Goal: Communication & Community: Answer question/provide support

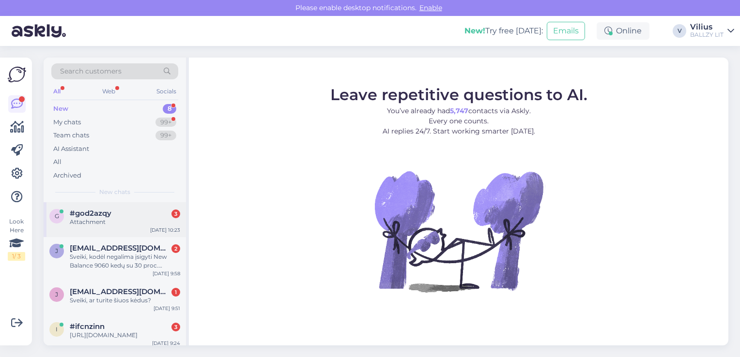
click at [110, 210] on span "#god2azqy" at bounding box center [91, 213] width 42 height 9
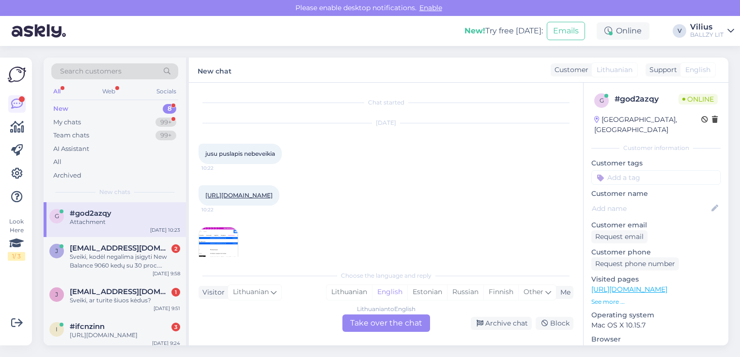
scroll to position [19, 0]
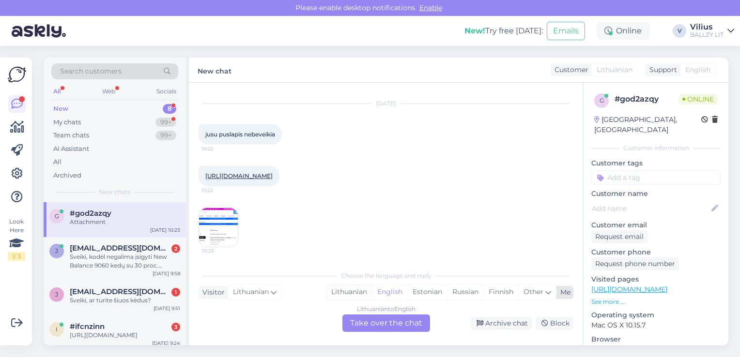
click at [334, 289] on div "Lithuanian" at bounding box center [349, 292] width 46 height 15
click at [372, 328] on div "Lithuanian to Lithuanian Take over the chat" at bounding box center [386, 323] width 88 height 17
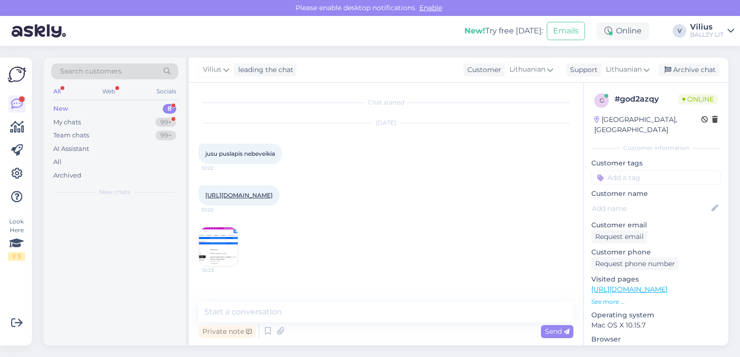
scroll to position [0, 0]
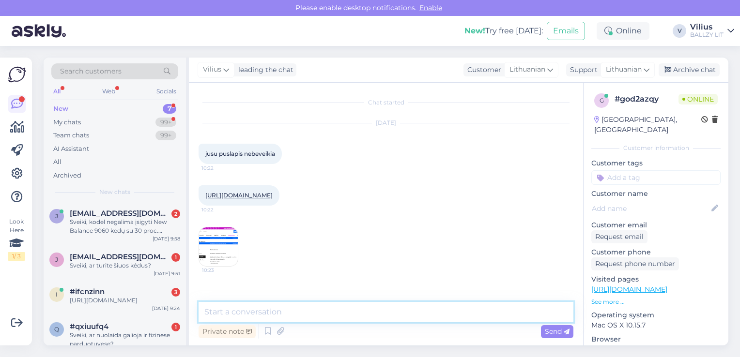
click at [344, 321] on textarea at bounding box center [386, 312] width 375 height 20
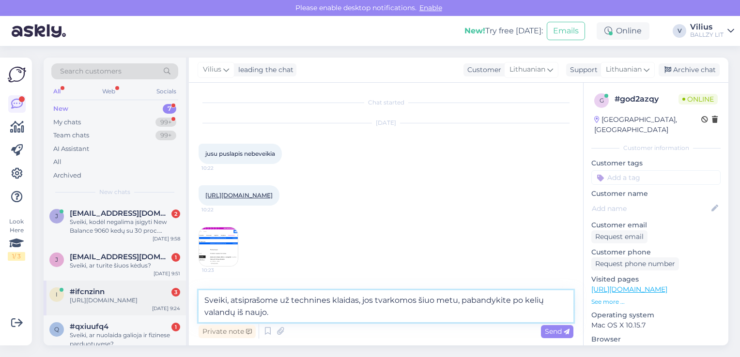
drag, startPoint x: 275, startPoint y: 310, endPoint x: 180, endPoint y: 295, distance: 96.1
click at [180, 295] on div "Search customers All Web Socials New 7 My chats 99+ Team chats 99+ AI Assistant…" at bounding box center [386, 202] width 685 height 288
click at [413, 310] on textarea "Sveiki, atsiprašome už technines klaidas, jos tvarkomos šiuo metu, pabandykite …" at bounding box center [386, 307] width 375 height 32
type textarea "Sveiki, atsiprašome už technines klaidas, jos tvarkomos šiuo metu, pabandykite …"
click at [553, 332] on span "Send" at bounding box center [557, 331] width 25 height 9
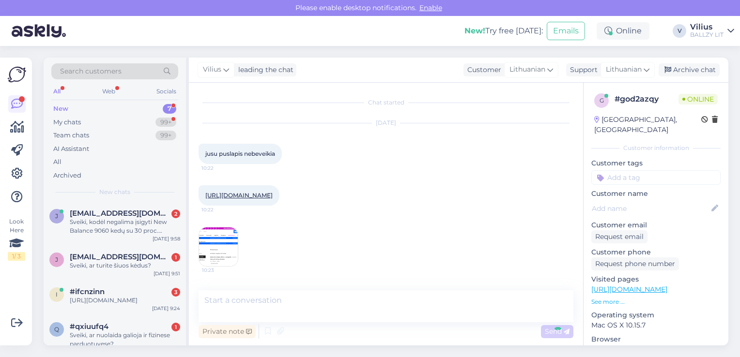
scroll to position [34, 0]
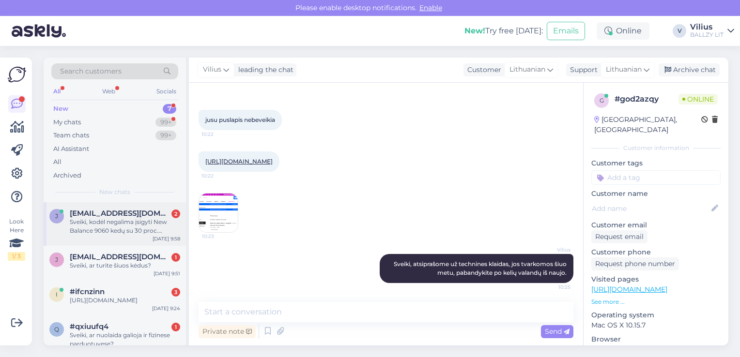
click at [147, 225] on div "Sveiki, kodėl negalima įsigyti New Balance 9060 kedų su 30 proc. nuolaida.? Ner…" at bounding box center [125, 226] width 110 height 17
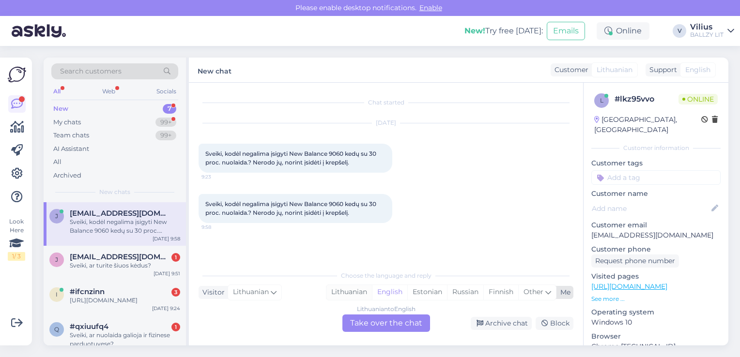
click at [360, 294] on div "Lithuanian" at bounding box center [349, 292] width 46 height 15
click at [378, 323] on div "Lithuanian to Lithuanian Take over the chat" at bounding box center [386, 323] width 88 height 17
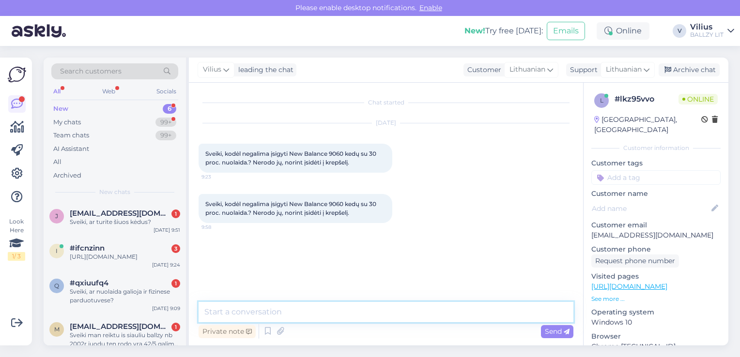
click at [329, 307] on textarea at bounding box center [386, 312] width 375 height 20
paste textarea "Sveiki, atsiprašome už technines klaidas, jos tvarkomos šiuo metu, pabandykite …"
type textarea "Sveiki, atsiprašome už technines klaidas, jos tvarkomos šiuo metu, pabandykite …"
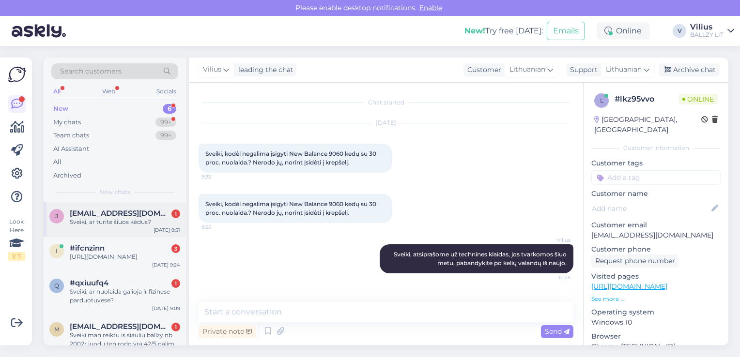
click at [114, 226] on div "Sveiki, ar turite šiuos kėdus?" at bounding box center [125, 222] width 110 height 9
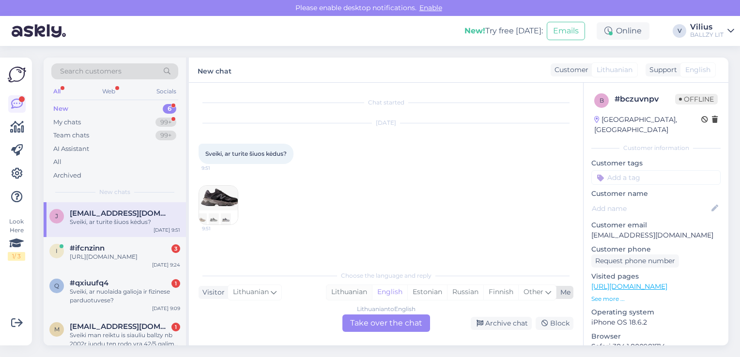
click at [348, 289] on div "Lithuanian" at bounding box center [349, 292] width 46 height 15
click at [368, 315] on div "Lithuanian to Lithuanian Take over the chat" at bounding box center [386, 323] width 88 height 17
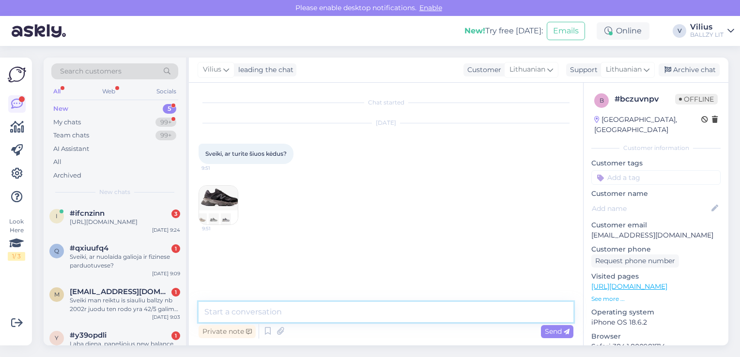
click at [353, 316] on textarea at bounding box center [386, 312] width 375 height 20
paste textarea "Sveiki, atsiprašome už technines klaidas, jos tvarkomos šiuo metu, pabandykite …"
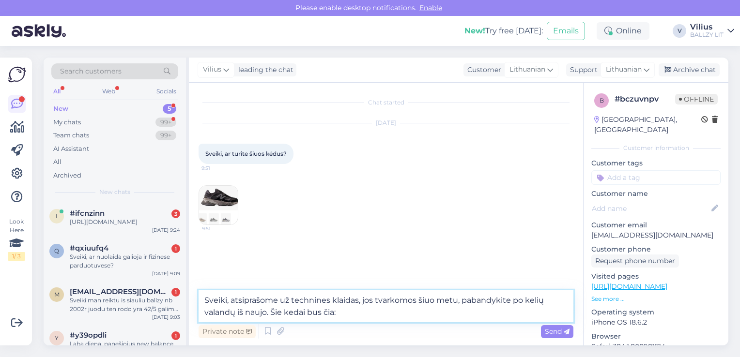
paste textarea "https://ballzy.eu/lt/product/new-balance-9060-u9060blk-5-cnf"
type textarea "Sveiki, atsiprašome už technines klaidas, jos tvarkomos šiuo metu, pabandykite …"
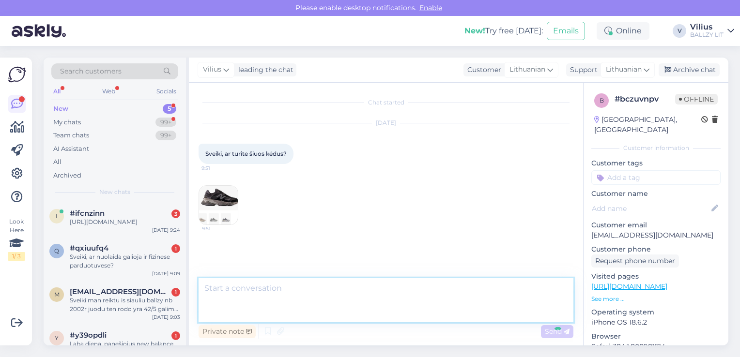
scroll to position [10, 0]
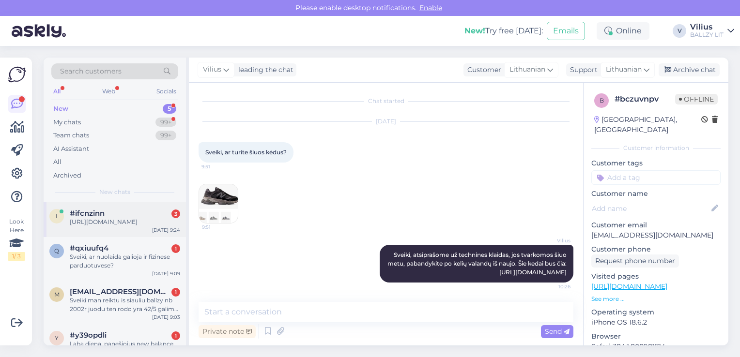
click at [133, 220] on div "[URL][DOMAIN_NAME]" at bounding box center [125, 222] width 110 height 9
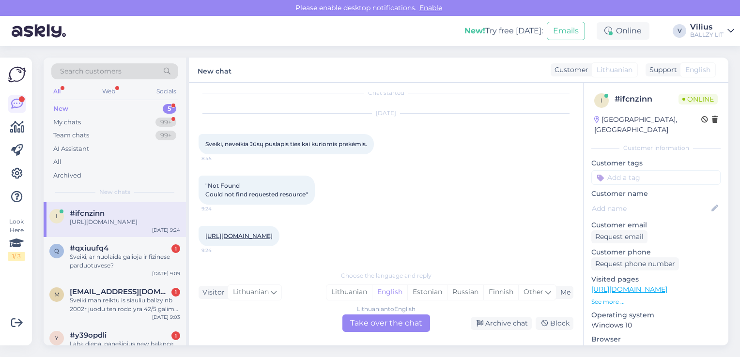
scroll to position [18, 0]
click at [348, 292] on div "Lithuanian" at bounding box center [349, 292] width 46 height 15
click at [373, 325] on div "Lithuanian to Lithuanian Take over the chat" at bounding box center [386, 323] width 88 height 17
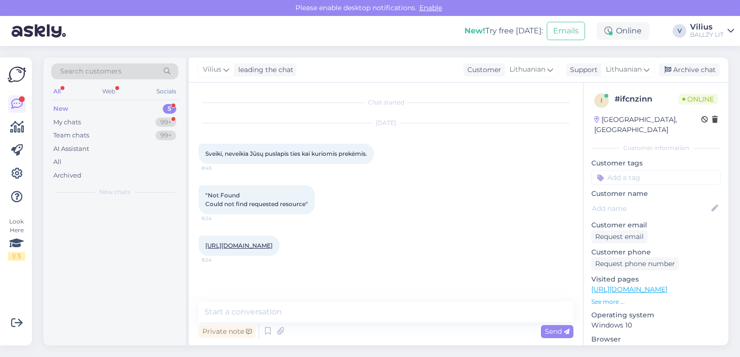
scroll to position [0, 0]
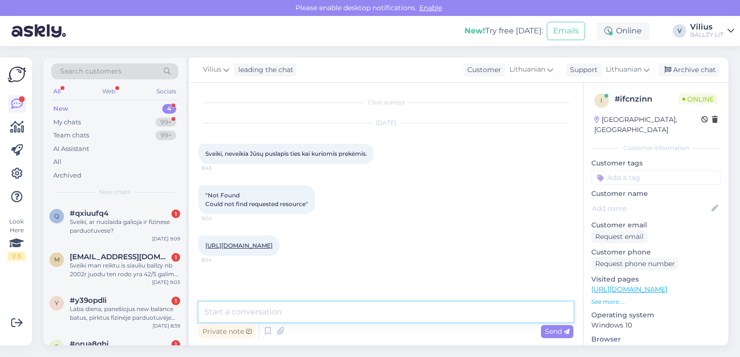
click at [339, 315] on textarea at bounding box center [386, 312] width 375 height 20
paste textarea "https://ballzy.eu/lt/product/new-balance-9060-u9060blk-5-cnf"
type textarea "https://ballzy.eu/lt/product/new-balance-9060-u9060blk-5-cnf"
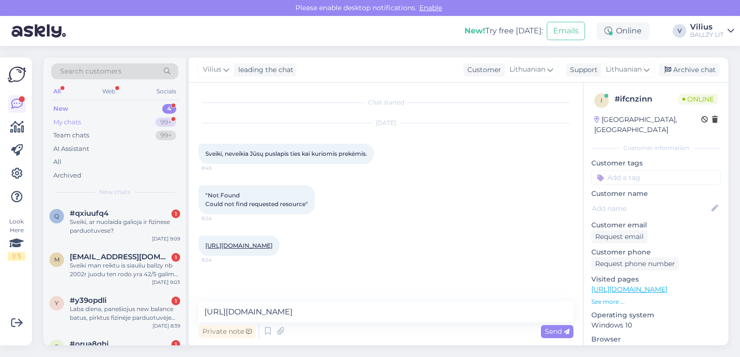
click at [83, 118] on div "My chats 99+" at bounding box center [114, 123] width 127 height 14
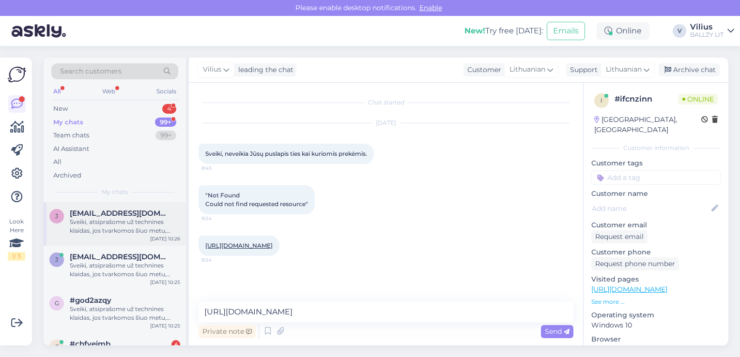
click at [119, 221] on div "Sveiki, atsiprašome už technines klaidas, jos tvarkomos šiuo metu, pabandykite …" at bounding box center [125, 226] width 110 height 17
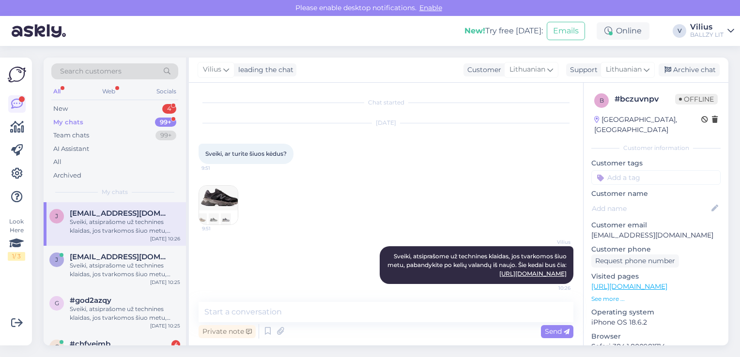
scroll to position [10, 0]
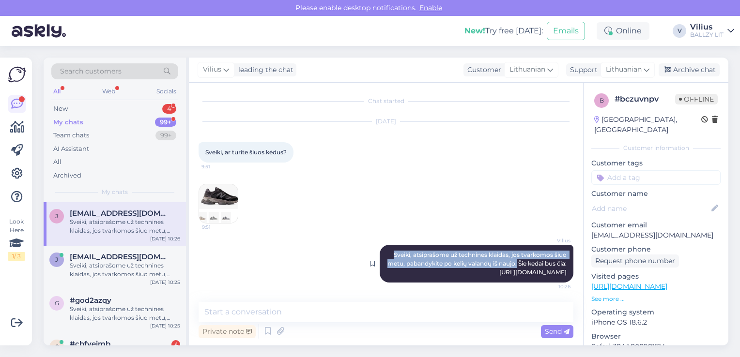
drag, startPoint x: 382, startPoint y: 246, endPoint x: 519, endPoint y: 256, distance: 137.0
click at [519, 256] on div "Vilius Sveiki, atsiprašome už technines klaidas, jos tvarkomos šiuo metu, paban…" at bounding box center [477, 264] width 194 height 38
copy span "Sveiki, atsiprašome už technines klaidas, jos tvarkomos šiuo metu, pabandykite …"
click at [70, 106] on div "New 4" at bounding box center [114, 109] width 127 height 14
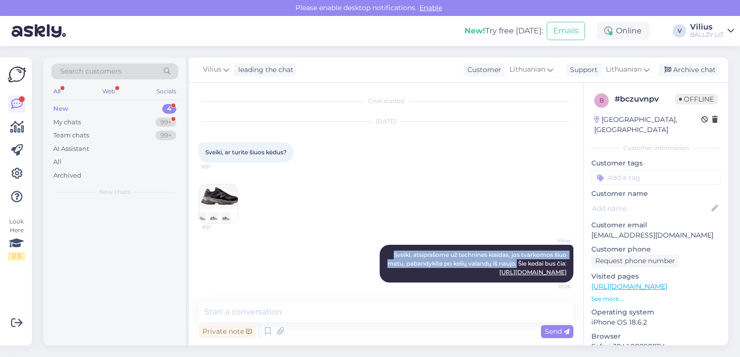
click at [123, 108] on div "New 4" at bounding box center [114, 109] width 127 height 14
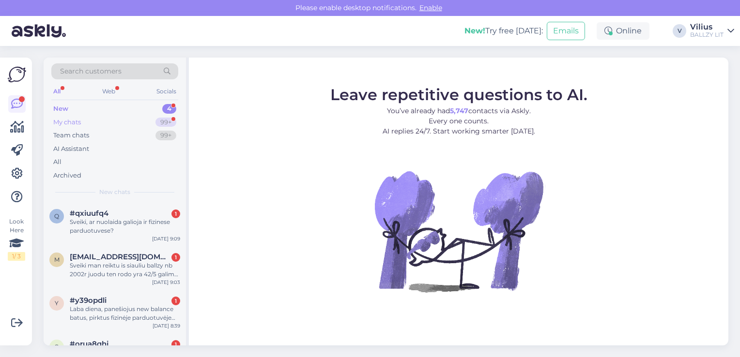
click at [75, 123] on div "My chats" at bounding box center [67, 123] width 28 height 10
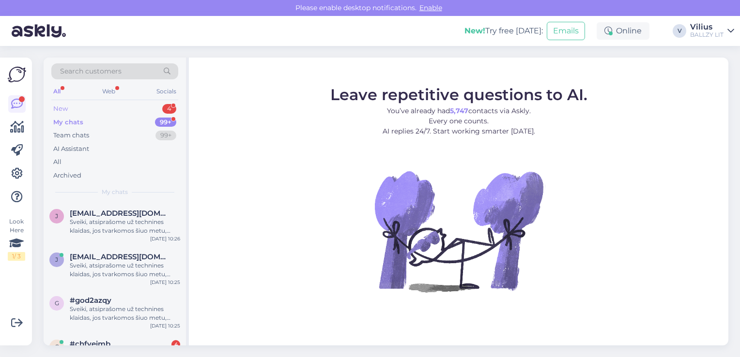
click at [78, 108] on div "New 4" at bounding box center [114, 109] width 127 height 14
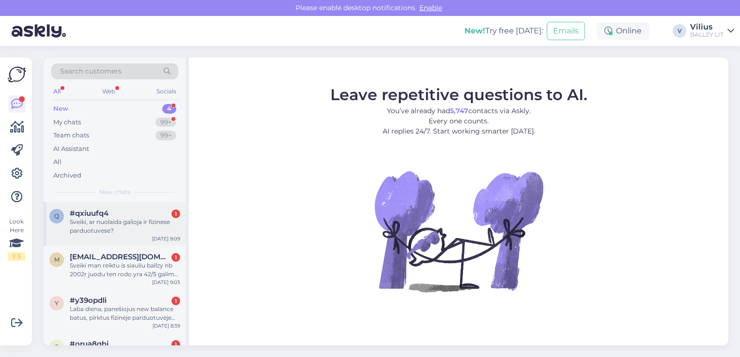
click at [114, 218] on div "Sveiki, ar nuolaida galioja ir fizinese parduotuvese?" at bounding box center [125, 226] width 110 height 17
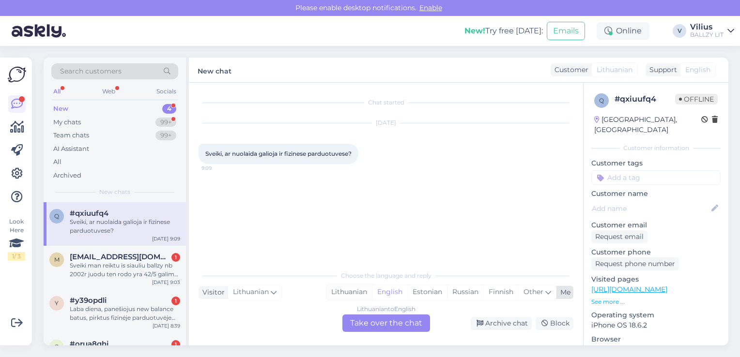
click at [349, 295] on div "Lithuanian" at bounding box center [349, 292] width 46 height 15
click at [366, 319] on div "Lithuanian to Lithuanian Take over the chat" at bounding box center [386, 323] width 88 height 17
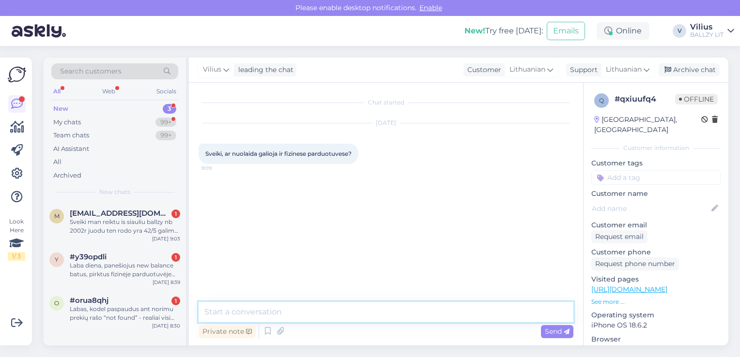
click at [357, 317] on textarea at bounding box center [386, 312] width 375 height 20
type textarea "Laba diena, taip."
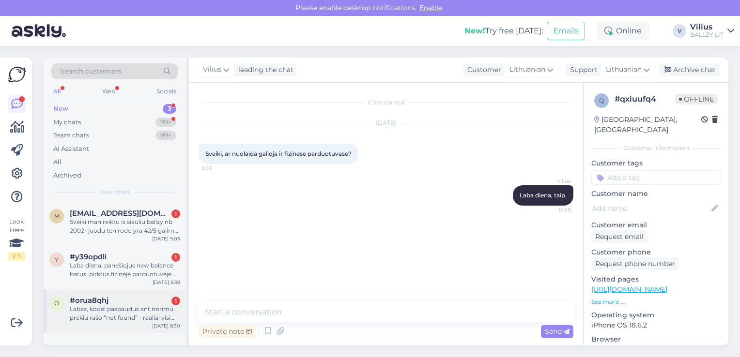
click at [125, 311] on div "Labas, kodel paspaudus ant norimu prekių rašo “not found” - realiai visi NB ked…" at bounding box center [125, 313] width 110 height 17
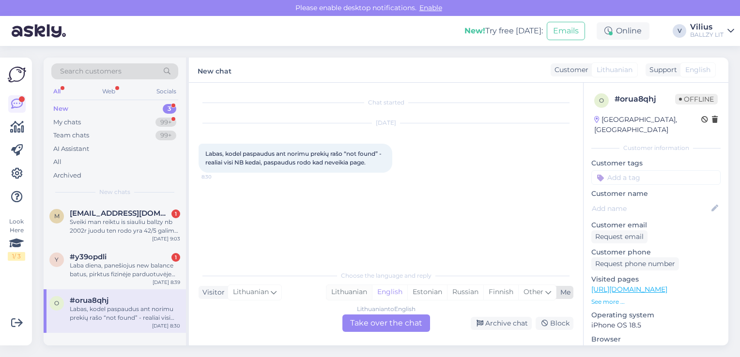
click at [355, 295] on div "Lithuanian" at bounding box center [349, 292] width 46 height 15
click at [376, 325] on div "Lithuanian to Lithuanian Take over the chat" at bounding box center [386, 323] width 88 height 17
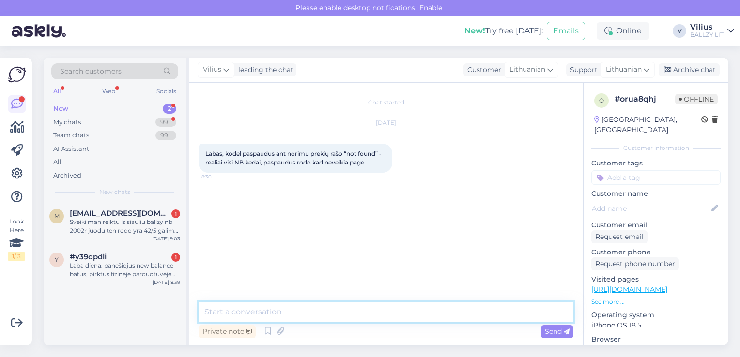
click at [338, 313] on textarea at bounding box center [386, 312] width 375 height 20
paste textarea "Sveiki, atsiprašome už technines klaidas, jos tvarkomos šiuo metu, pabandykite …"
type textarea "Sveiki, atsiprašome už technines klaidas, jos tvarkomos šiuo metu, pabandykite …"
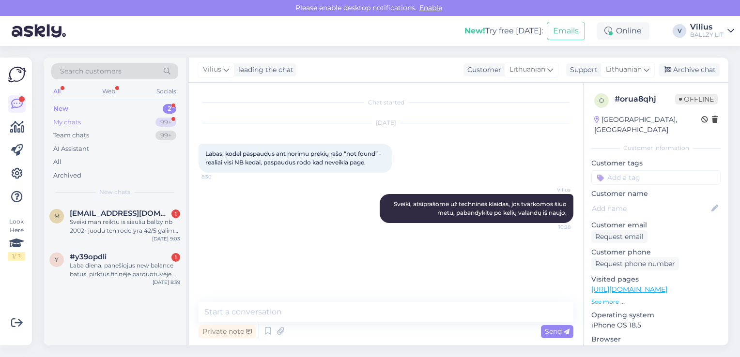
click at [92, 123] on div "My chats 99+" at bounding box center [114, 123] width 127 height 14
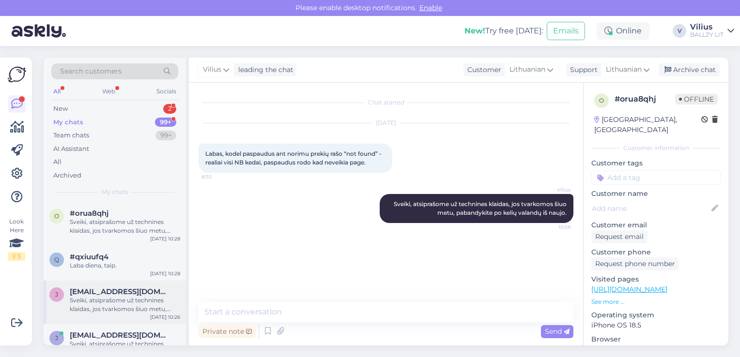
click at [134, 300] on div "Sveiki, atsiprašome už technines klaidas, jos tvarkomos šiuo metu, pabandykite …" at bounding box center [125, 304] width 110 height 17
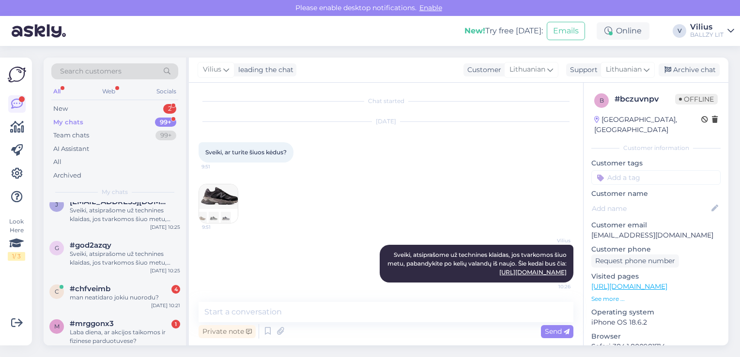
scroll to position [155, 0]
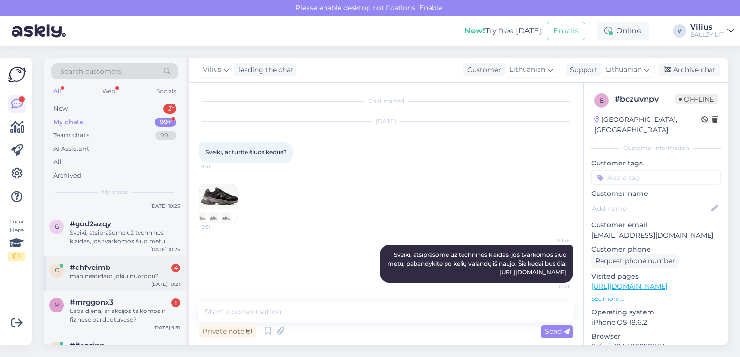
click at [124, 275] on div "man neatidaro jokiu nuorodu?" at bounding box center [125, 276] width 110 height 9
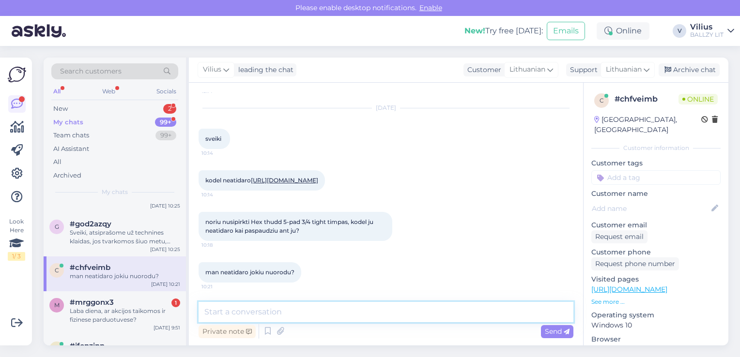
click at [286, 315] on textarea at bounding box center [386, 312] width 375 height 20
paste textarea "Sveiki, atsiprašome už technines klaidas, jos tvarkomos šiuo metu, pabandykite …"
type textarea "Sveiki, atsiprašome už technines klaidas, jos tvarkomos šiuo metu, pabandykite …"
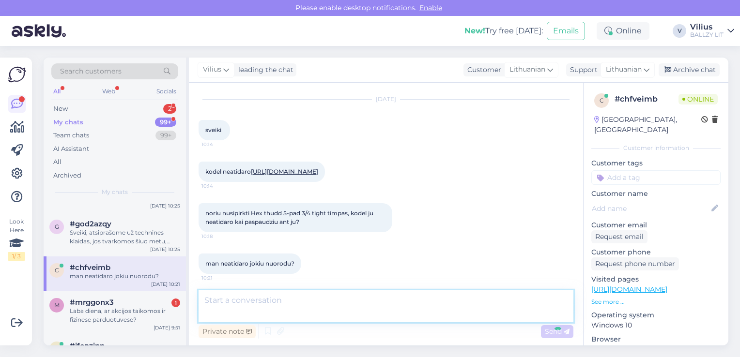
scroll to position [311, 0]
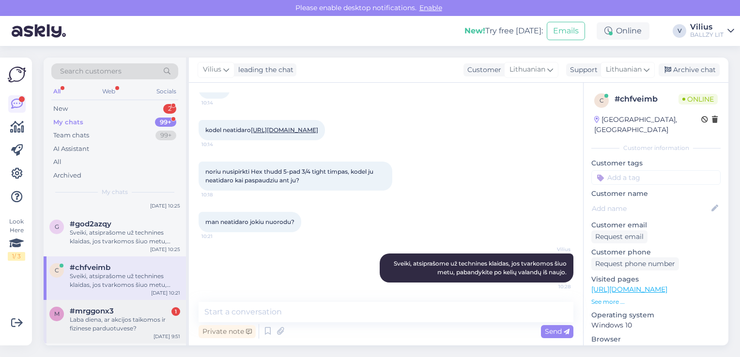
click at [141, 318] on div "Laba diena, ar akcijos taikomos ir fizinese parduotuvese?" at bounding box center [125, 324] width 110 height 17
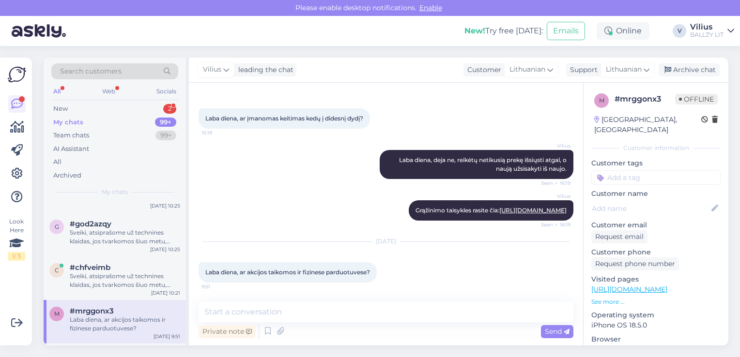
scroll to position [44, 0]
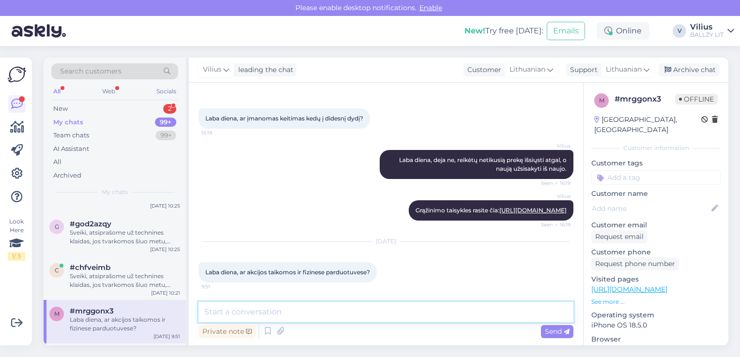
click at [274, 315] on textarea at bounding box center [386, 312] width 375 height 20
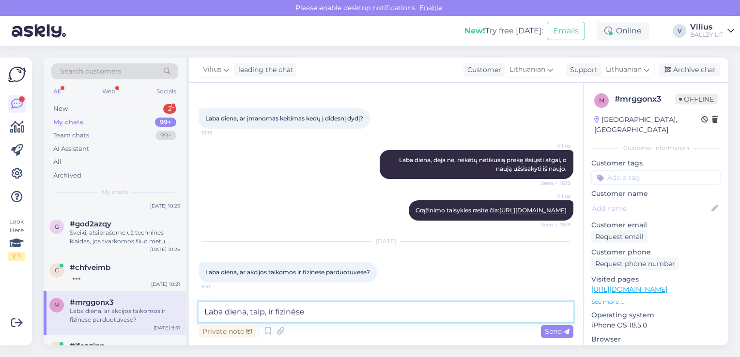
type textarea "Laba diena, taip, ir fizinėse."
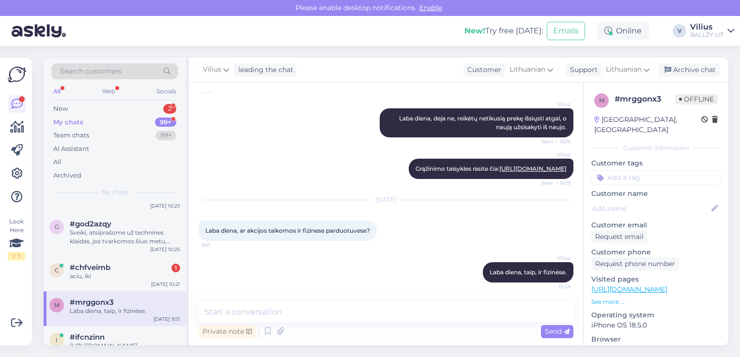
click at [137, 305] on div "#mrggonx3" at bounding box center [125, 302] width 110 height 9
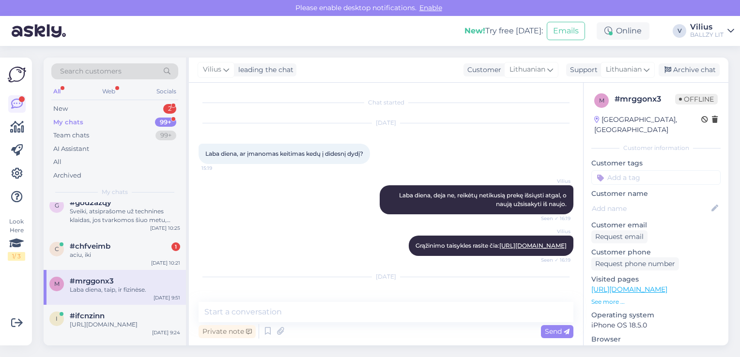
scroll to position [194, 0]
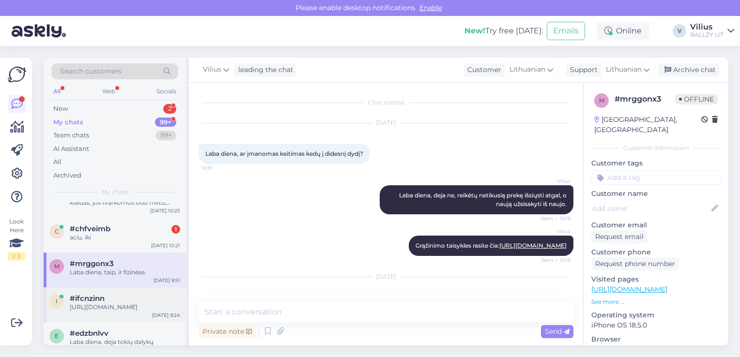
click at [122, 305] on div "[URL][DOMAIN_NAME]" at bounding box center [125, 307] width 110 height 9
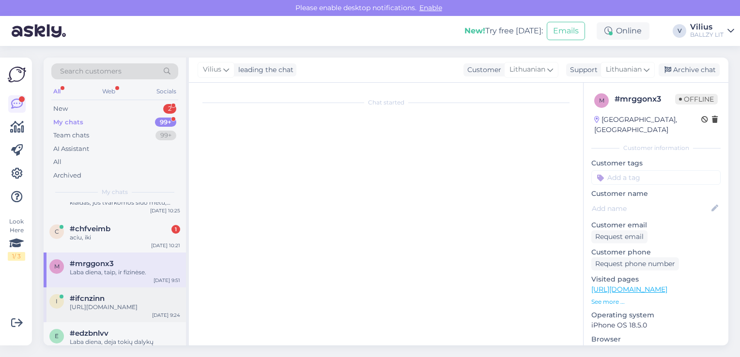
click at [111, 306] on div "[URL][DOMAIN_NAME]" at bounding box center [125, 307] width 110 height 9
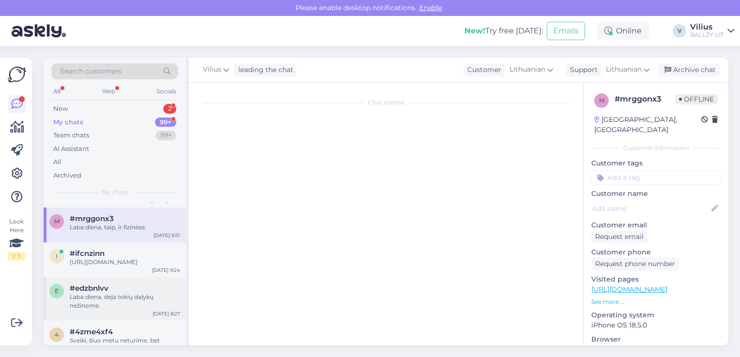
scroll to position [252, 0]
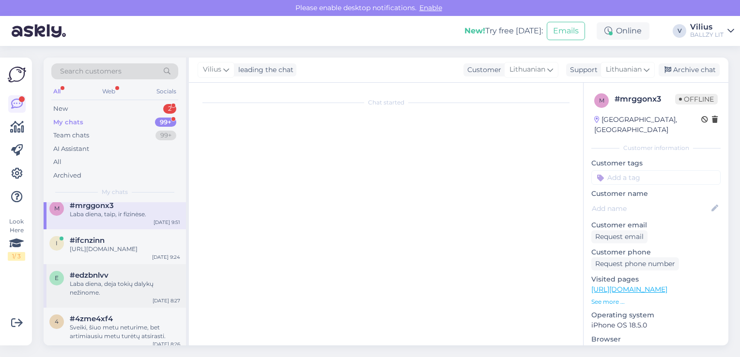
click at [122, 297] on div "Laba diena, deja tokių dalykų nežinome." at bounding box center [125, 288] width 110 height 17
click at [112, 292] on div "Laba diena, deja tokių dalykų nežinome." at bounding box center [125, 288] width 110 height 17
click at [130, 242] on div "#ifcnzinn" at bounding box center [125, 240] width 110 height 9
click at [125, 289] on div "Laba diena, deja tokių dalykų nežinome." at bounding box center [125, 288] width 110 height 17
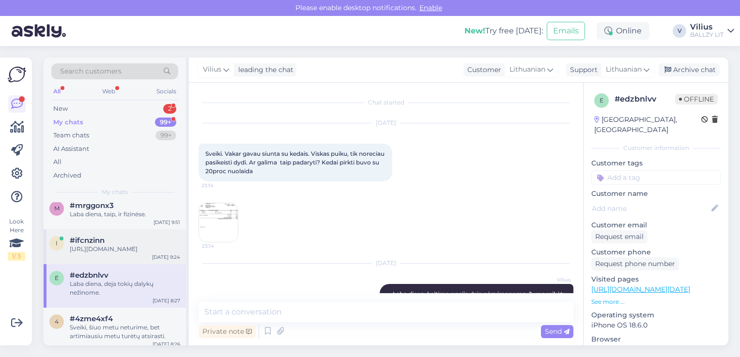
scroll to position [431, 0]
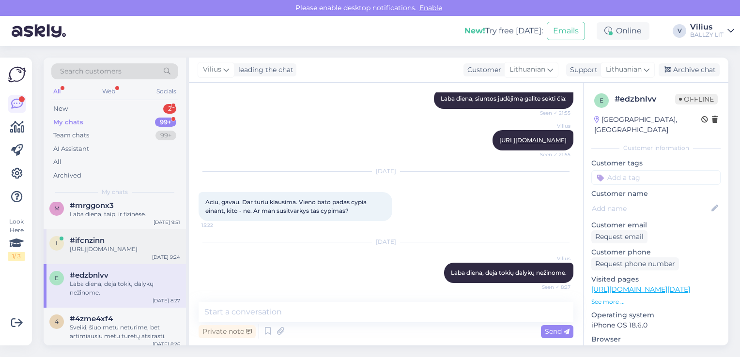
click at [114, 249] on div "[URL][DOMAIN_NAME]" at bounding box center [125, 249] width 110 height 9
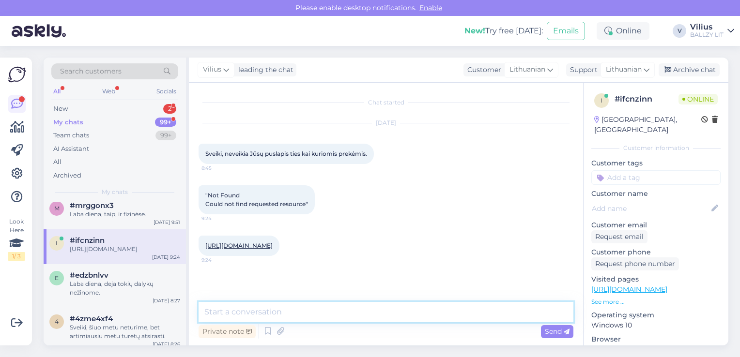
click at [281, 314] on textarea at bounding box center [386, 312] width 375 height 20
paste textarea "Sveiki, atsiprašome už technines klaidas, jos tvarkomos šiuo metu, pabandykite …"
type textarea "Sveiki, atsiprašome už technines klaidas, jos tvarkomos šiuo metu, pabandykite …"
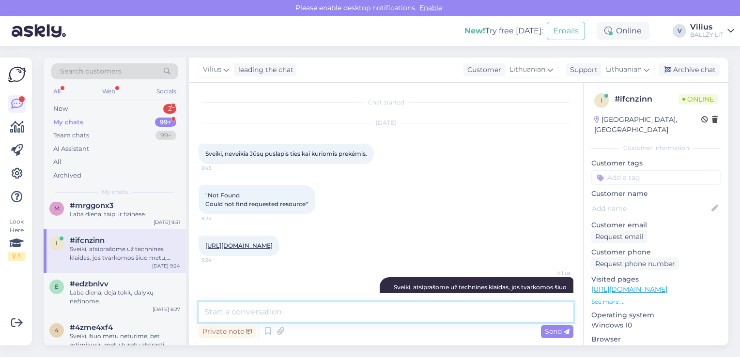
scroll to position [32, 0]
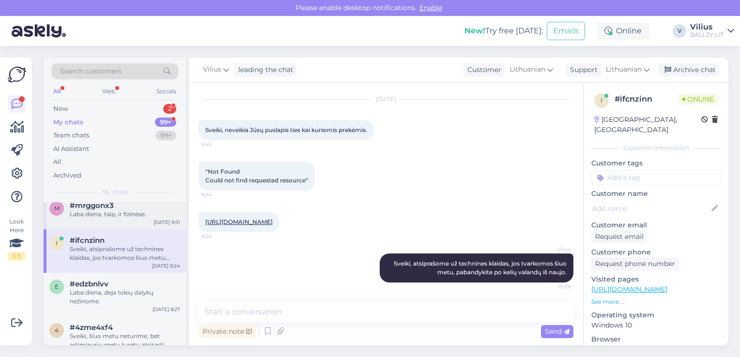
click at [129, 212] on div "Laba diena, taip, ir fizinėse." at bounding box center [125, 214] width 110 height 9
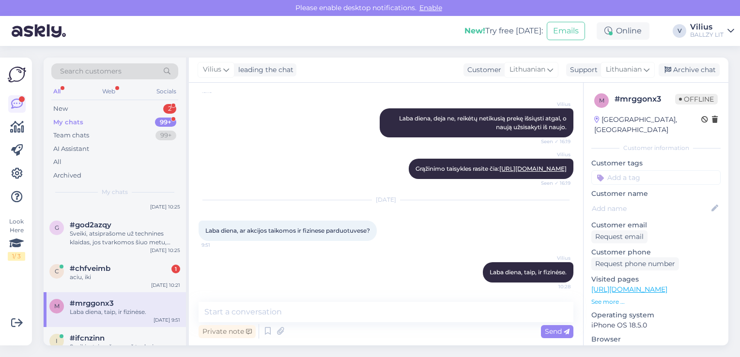
scroll to position [155, 0]
click at [116, 276] on div "aciu, iki" at bounding box center [125, 276] width 110 height 9
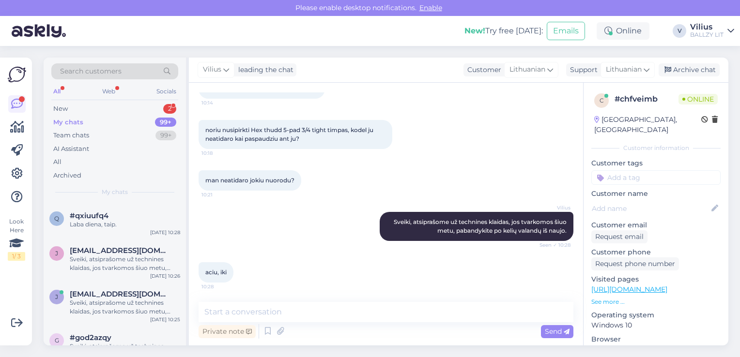
scroll to position [0, 0]
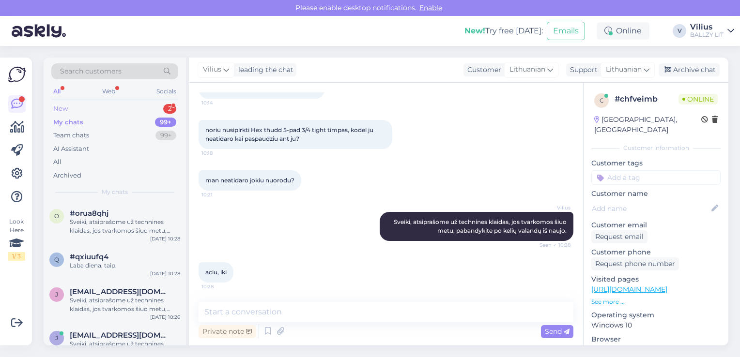
click at [95, 108] on div "New 2" at bounding box center [114, 109] width 127 height 14
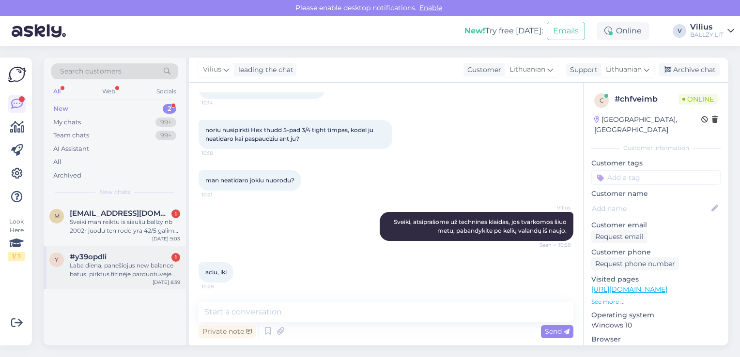
click at [133, 269] on div "Laba diena, panešiojus new balance batus, pirktus fizinėje parduotuvėje [GEOGRA…" at bounding box center [125, 270] width 110 height 17
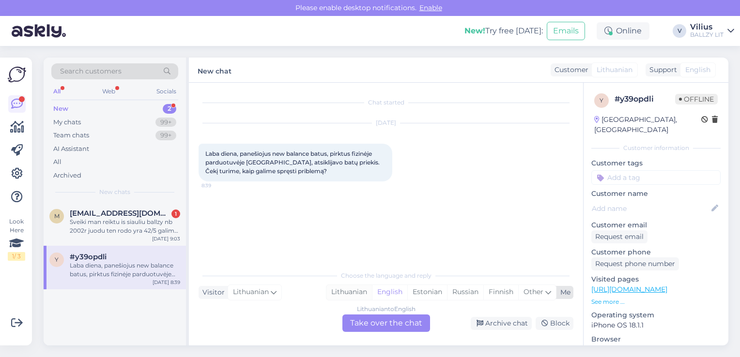
click at [358, 294] on div "Lithuanian" at bounding box center [349, 292] width 46 height 15
click at [368, 319] on div "Lithuanian to Lithuanian Take over the chat" at bounding box center [386, 323] width 88 height 17
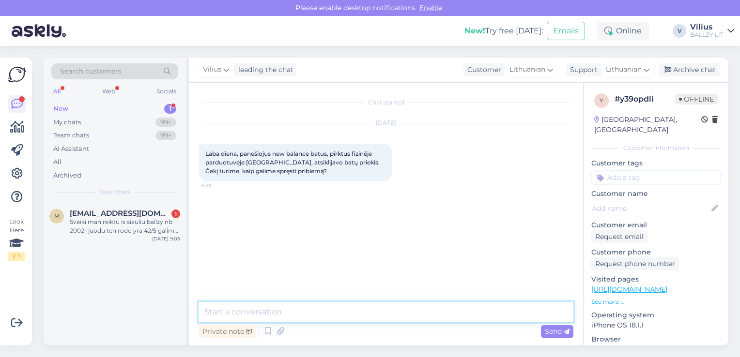
click at [345, 305] on textarea at bounding box center [386, 312] width 375 height 20
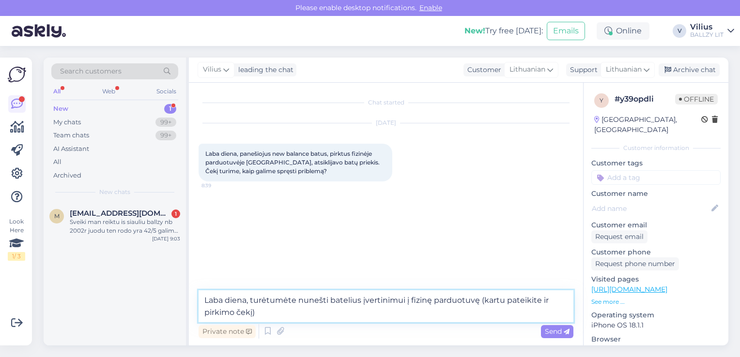
type textarea "Laba diena, turėtumėte nunešti batelius įvertinimui į fizinę parduotuvę (kartu …"
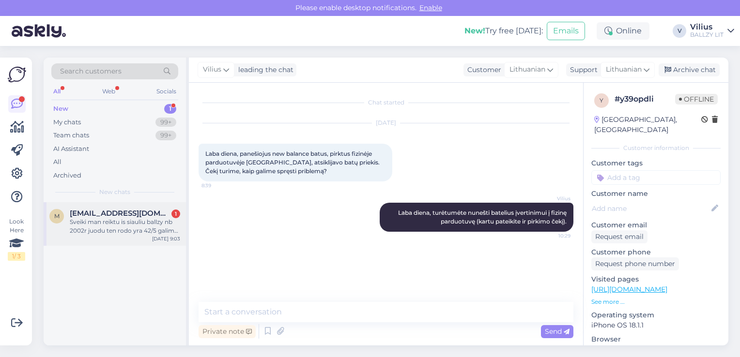
click at [124, 223] on div "Sveiki man reiktu is siauliu ballzy nb 2002r juodu ten rodo yra 42/5 galima kaz…" at bounding box center [125, 226] width 110 height 17
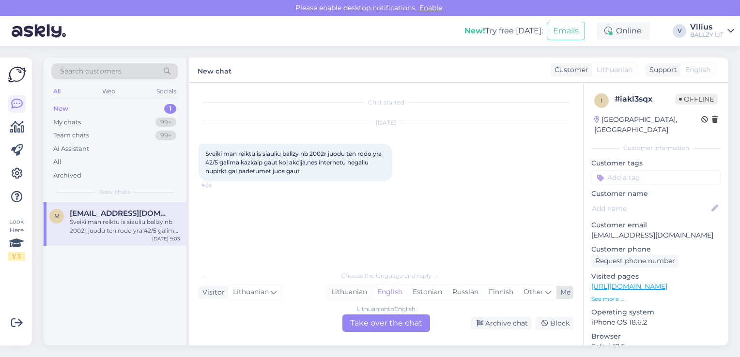
click at [346, 288] on div "Lithuanian" at bounding box center [349, 292] width 46 height 15
click at [373, 321] on div "Lithuanian to Lithuanian Take over the chat" at bounding box center [386, 323] width 88 height 17
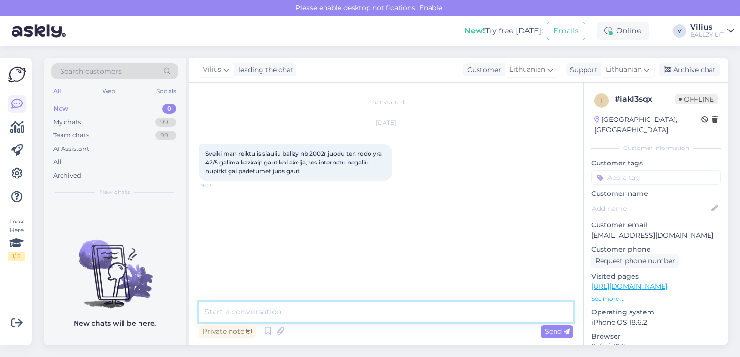
click at [351, 314] on textarea at bounding box center [386, 312] width 375 height 20
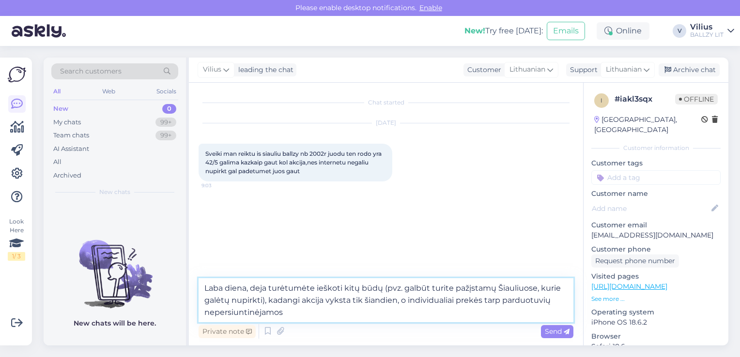
type textarea "Laba diena, deja turėtumėte ieškoti kitų būdų (pvz. galbūt turite pažįstamų Šia…"
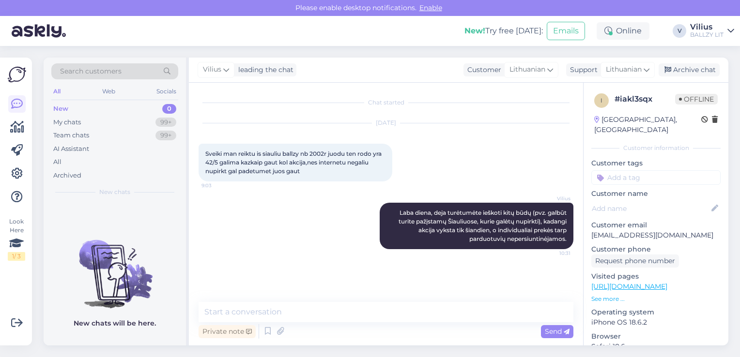
click at [69, 106] on div "New 0" at bounding box center [114, 109] width 127 height 14
click at [84, 119] on div "My chats 99+" at bounding box center [114, 123] width 127 height 14
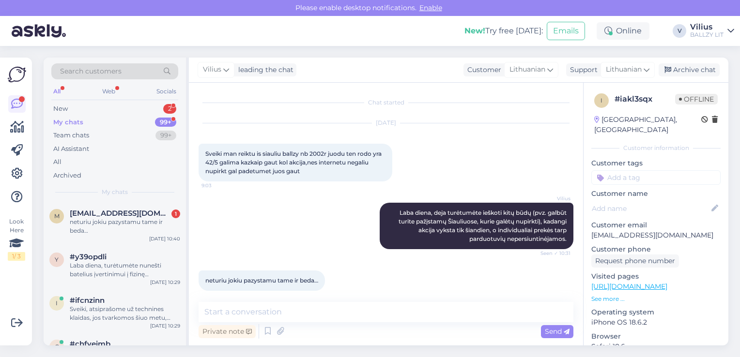
scroll to position [8, 0]
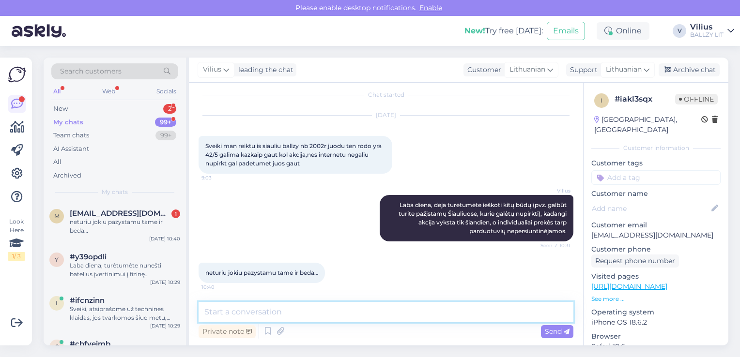
click at [289, 312] on textarea at bounding box center [386, 312] width 375 height 20
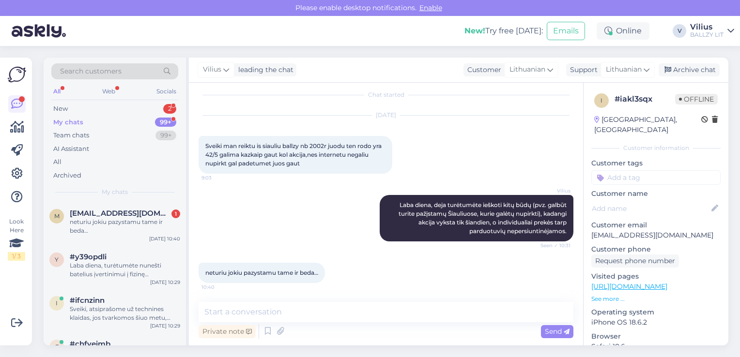
click at [109, 117] on div "My chats 99+" at bounding box center [114, 123] width 127 height 14
click at [125, 314] on div "Sveiki, atsiprašome už technines klaidas, jos tvarkomos šiuo metu, pabandykite …" at bounding box center [125, 313] width 110 height 17
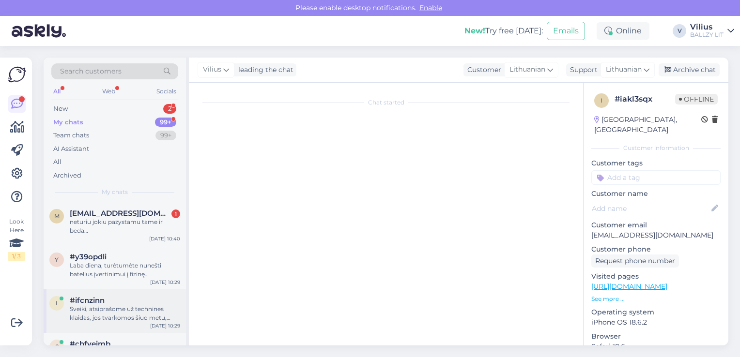
scroll to position [32, 0]
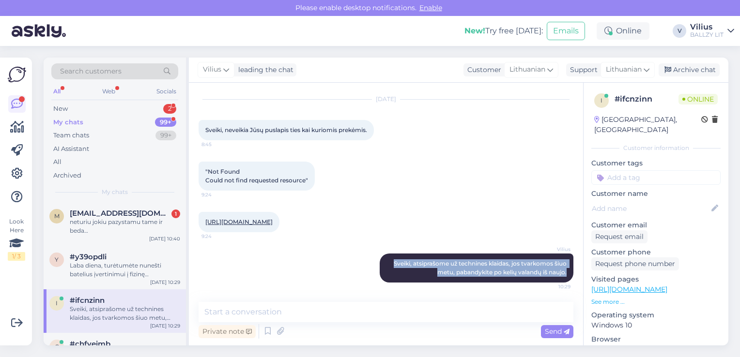
drag, startPoint x: 384, startPoint y: 262, endPoint x: 567, endPoint y: 273, distance: 183.9
click at [567, 273] on div "Chat started Sep 8 2025 Sveiki, neveikia Jūsų puslapis ties kai kuriomis prekėm…" at bounding box center [391, 193] width 384 height 201
copy span "Sveiki, atsiprašome už technines klaidas, jos tvarkomos šiuo metu, pabandykite …"
click at [85, 108] on div "New 2" at bounding box center [114, 109] width 127 height 14
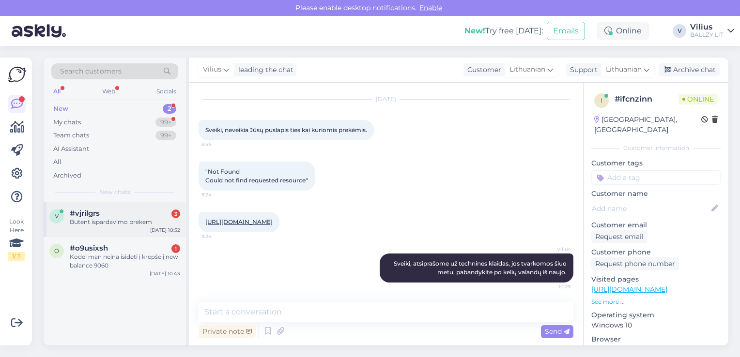
click at [108, 218] on div "Butent ispardavimo prekem" at bounding box center [125, 222] width 110 height 9
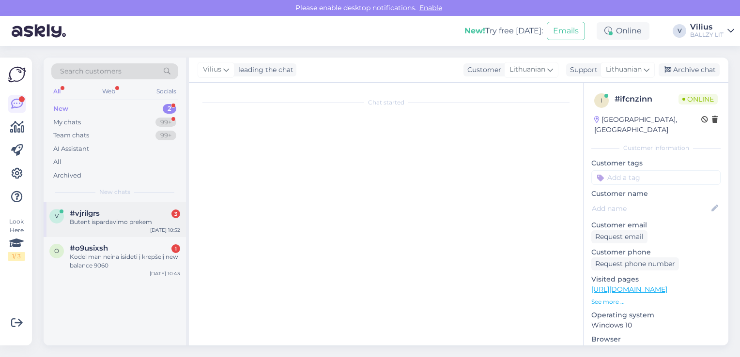
scroll to position [29, 0]
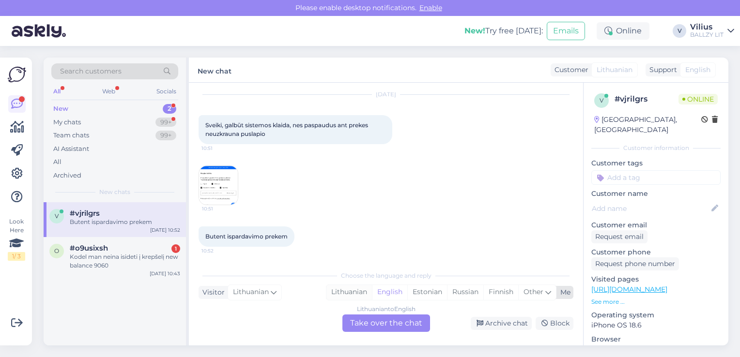
click at [349, 293] on div "Lithuanian" at bounding box center [349, 292] width 46 height 15
click at [366, 328] on div "Lithuanian to Lithuanian Take over the chat" at bounding box center [386, 323] width 88 height 17
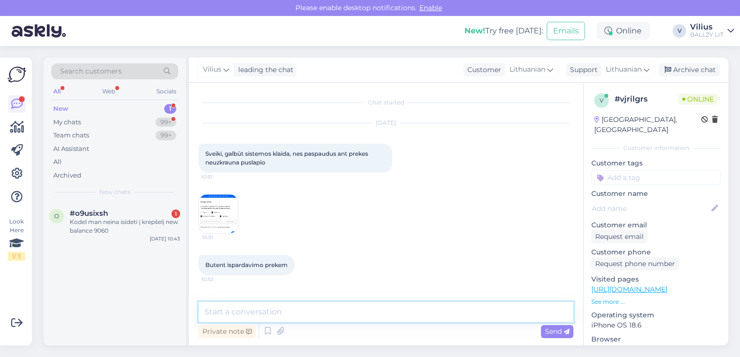
click at [332, 310] on textarea at bounding box center [386, 312] width 375 height 20
paste textarea "Sveiki, atsiprašome už technines klaidas, jos tvarkomos šiuo metu, pabandykite …"
type textarea "Sveiki, atsiprašome už technines klaidas, jos tvarkomos šiuo metu, pabandykite …"
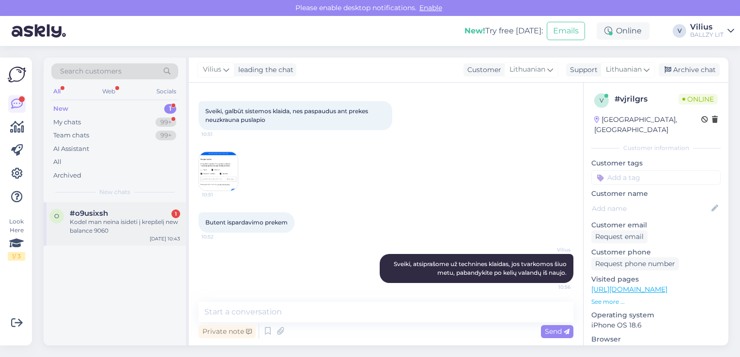
click at [127, 215] on div "#o9usixsh 1" at bounding box center [125, 213] width 110 height 9
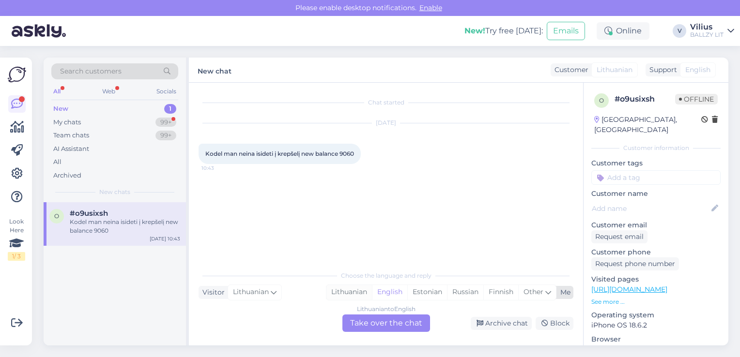
click at [338, 291] on div "Lithuanian" at bounding box center [349, 292] width 46 height 15
click at [369, 317] on div "Lithuanian to Lithuanian Take over the chat" at bounding box center [386, 323] width 88 height 17
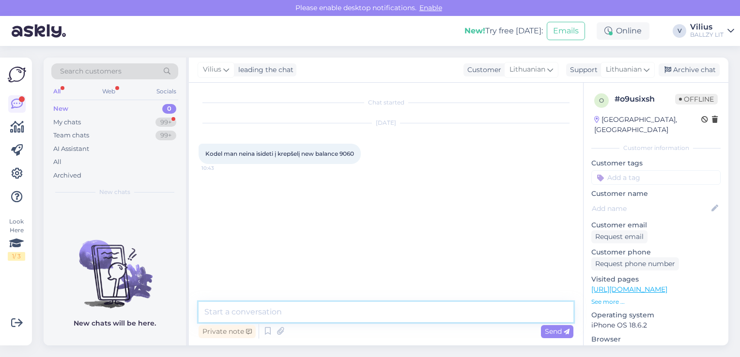
click at [356, 318] on textarea at bounding box center [386, 312] width 375 height 20
paste textarea "Sveiki, atsiprašome už technines klaidas, jos tvarkomos šiuo metu, pabandykite …"
type textarea "Sveiki, atsiprašome už technines klaidas, jos tvarkomos šiuo metu, pabandykite …"
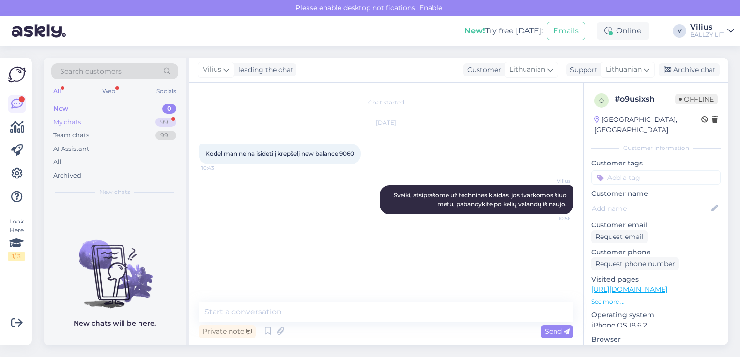
click at [77, 116] on div "My chats 99+" at bounding box center [114, 123] width 127 height 14
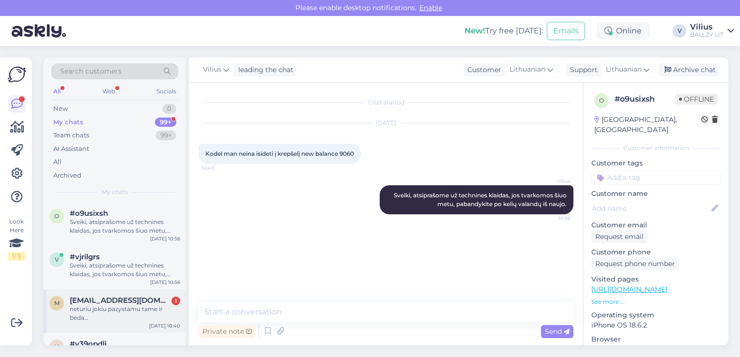
click at [126, 306] on div "neturiu jokiu pazystamu tame ir beda…" at bounding box center [125, 313] width 110 height 17
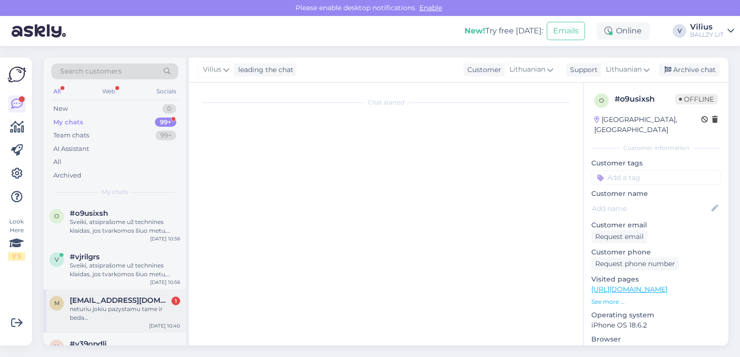
scroll to position [8, 0]
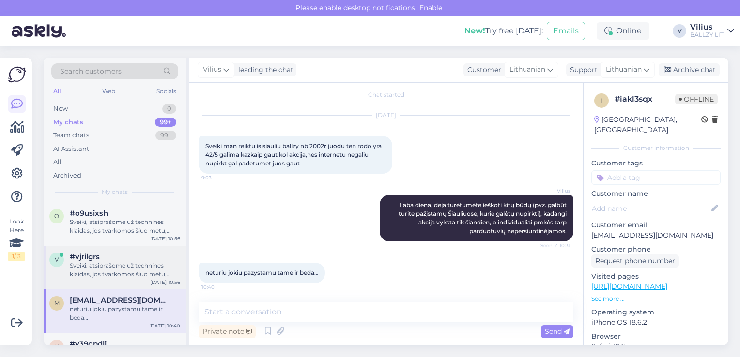
click at [128, 276] on div "Sveiki, atsiprašome už technines klaidas, jos tvarkomos šiuo metu, pabandykite …" at bounding box center [125, 270] width 110 height 17
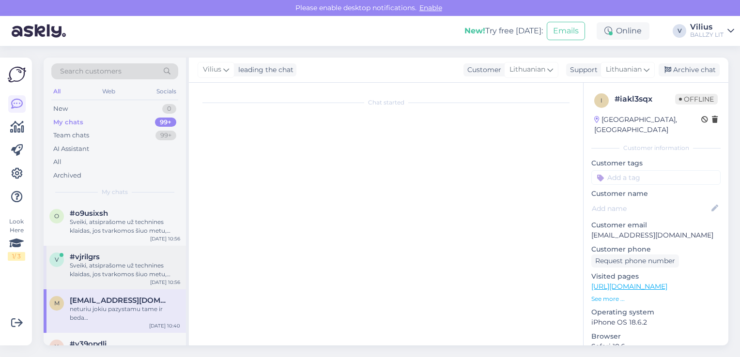
scroll to position [43, 0]
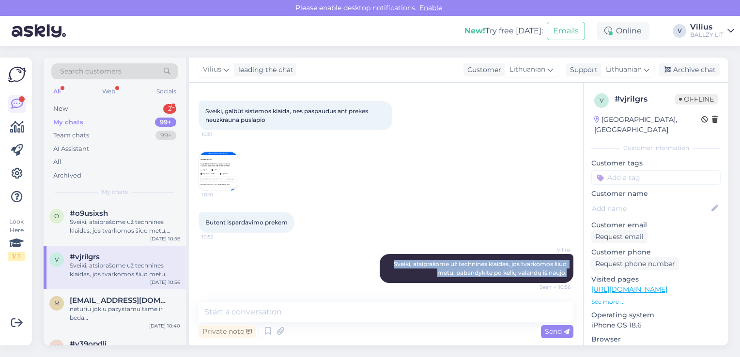
drag, startPoint x: 385, startPoint y: 263, endPoint x: 567, endPoint y: 275, distance: 182.5
click at [567, 275] on div "Chat started Sep 8 2025 Sveiki, galbūt sistemos klaida, nes paspaudus ant preke…" at bounding box center [391, 193] width 384 height 201
copy span "Sveiki, atsiprašome už technines klaidas, jos tvarkomos šiuo metu, pabandykite …"
click at [103, 104] on div "New 2" at bounding box center [114, 109] width 127 height 14
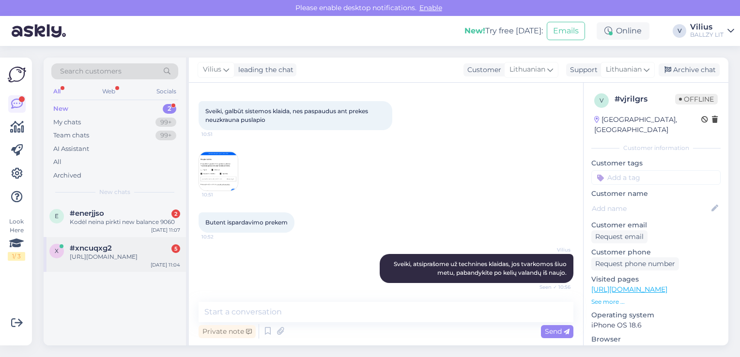
click at [125, 255] on div "[URL][DOMAIN_NAME]" at bounding box center [125, 257] width 110 height 9
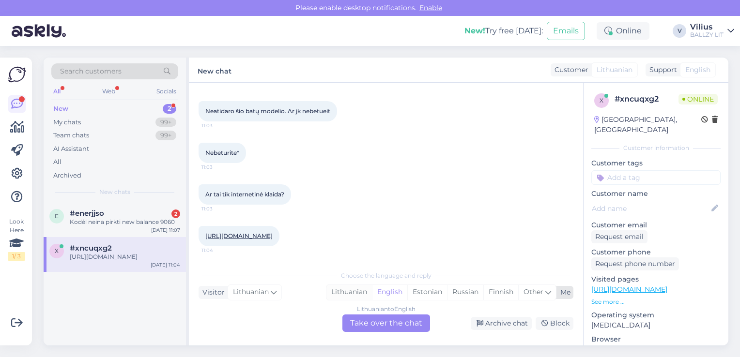
click at [351, 287] on div "Lithuanian" at bounding box center [349, 292] width 46 height 15
click at [368, 321] on div "Lithuanian to Lithuanian Take over the chat" at bounding box center [386, 323] width 88 height 17
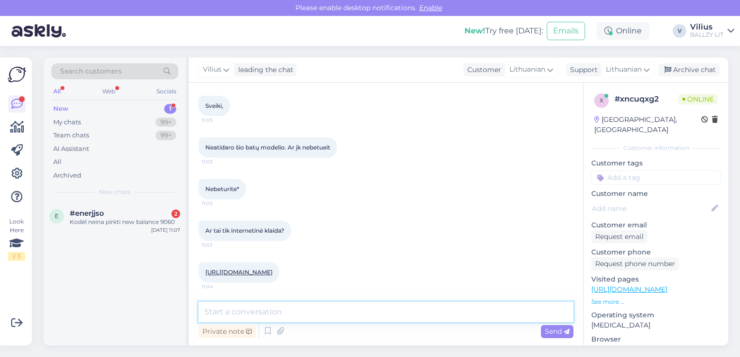
click at [347, 319] on textarea at bounding box center [386, 312] width 375 height 20
paste textarea "Sveiki, atsiprašome už technines klaidas, jos tvarkomos šiuo metu, pabandykite …"
type textarea "Sveiki, atsiprašome už technines klaidas, jos tvarkomos šiuo metu, pabandykite …"
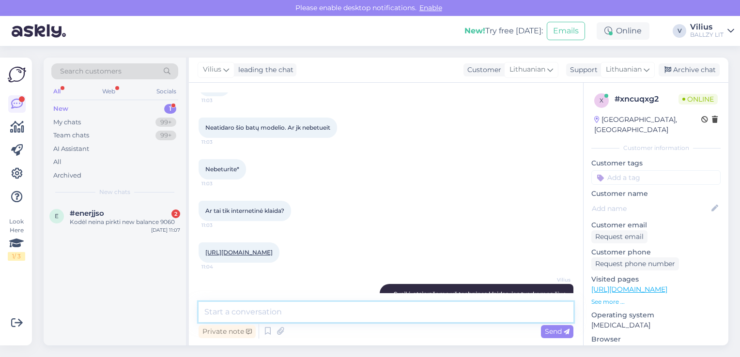
scroll to position [107, 0]
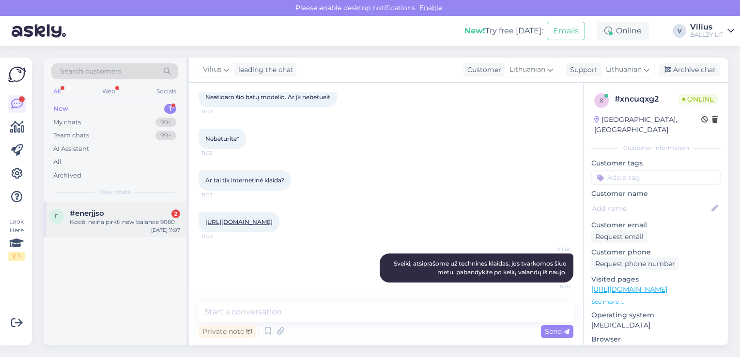
click at [99, 215] on span "#enerjjso" at bounding box center [87, 213] width 34 height 9
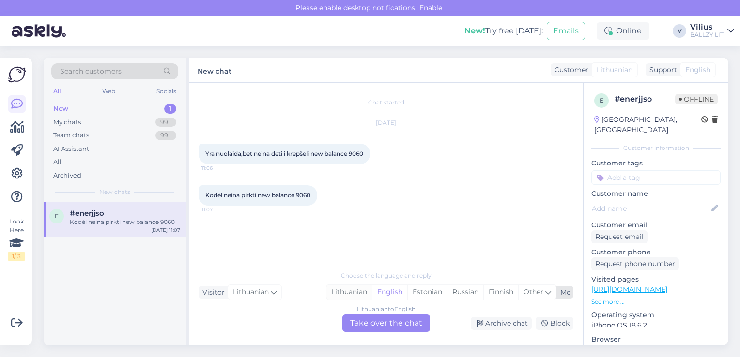
click at [341, 295] on div "Lithuanian" at bounding box center [349, 292] width 46 height 15
click at [367, 314] on div "Choose the language and reply Visitor Lithuanian Me Lithuanian English Estonian…" at bounding box center [386, 299] width 375 height 66
click at [380, 321] on div "Lithuanian to Lithuanian Take over the chat" at bounding box center [386, 323] width 88 height 17
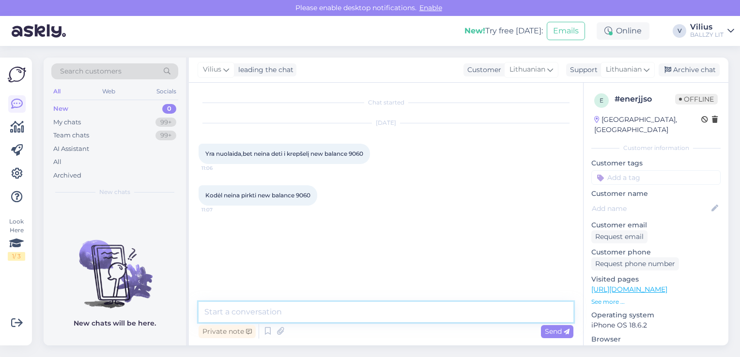
click at [277, 307] on textarea at bounding box center [386, 312] width 375 height 20
paste textarea "Sveiki, atsiprašome už technines klaidas, jos tvarkomos šiuo metu, pabandykite …"
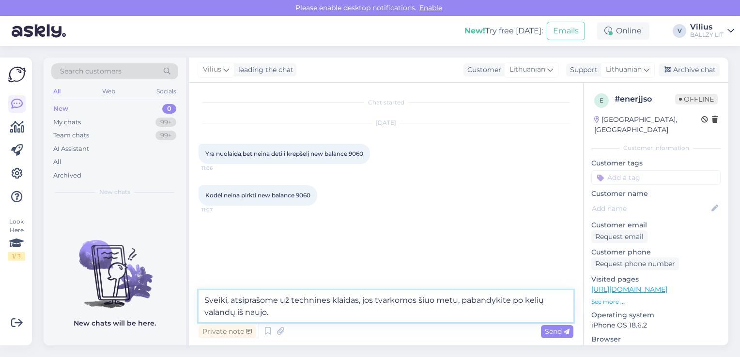
type textarea "Sveiki, atsiprašome už technines klaidas, jos tvarkomos šiuo metu, pabandykite …"
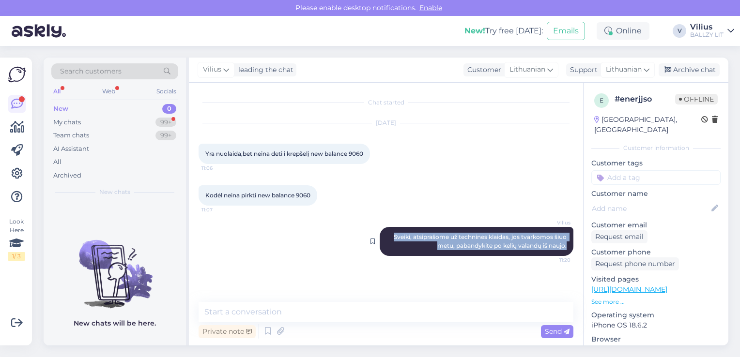
drag, startPoint x: 390, startPoint y: 236, endPoint x: 573, endPoint y: 251, distance: 183.2
click at [573, 251] on div "Vilius Sveiki, atsiprašome už technines klaidas, jos tvarkomos šiuo metu, paban…" at bounding box center [477, 241] width 194 height 29
copy span "Sveiki, atsiprašome už technines klaidas, jos tvarkomos šiuo metu, pabandykite …"
click at [95, 126] on div "My chats 99+" at bounding box center [114, 123] width 127 height 14
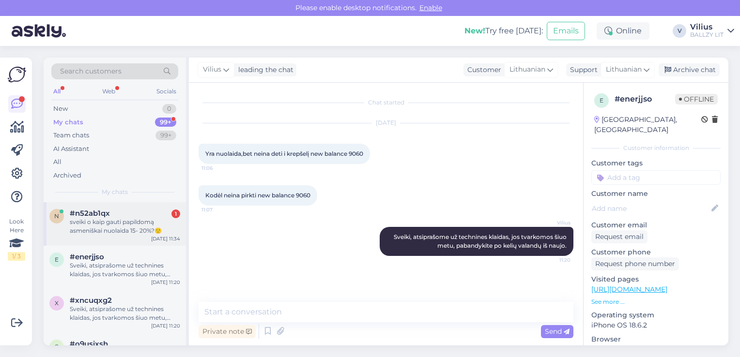
click at [101, 227] on div "sveiki o kaip gauti papildomą asmeniškai nuolaida 15- 20%?🙂" at bounding box center [125, 226] width 110 height 17
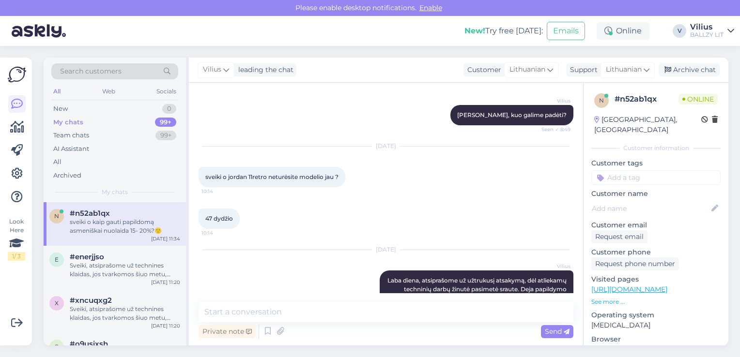
scroll to position [439, 0]
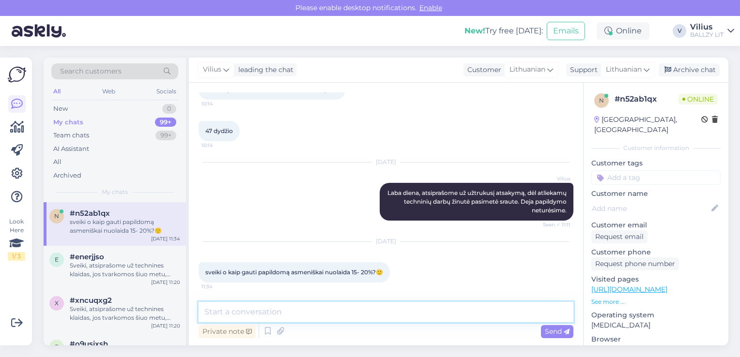
click at [307, 313] on textarea at bounding box center [386, 312] width 375 height 20
paste textarea "Sveiki, atsiprašome už technines klaidas, jos tvarkomos šiuo metu, pabandykite …"
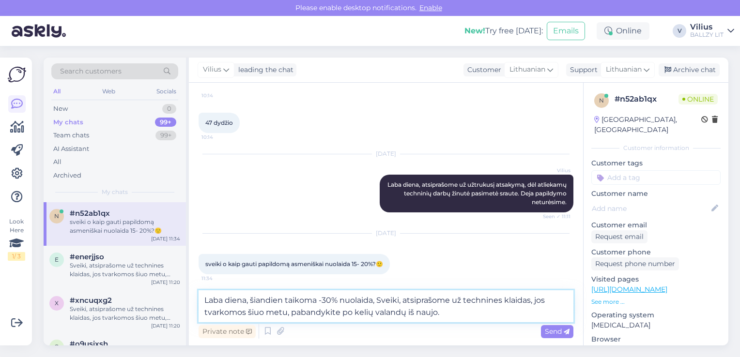
drag, startPoint x: 532, startPoint y: 302, endPoint x: 378, endPoint y: 303, distance: 154.5
click at [378, 303] on textarea "Laba diena, šiandien taikoma -30% nuolaida, Sveiki, atsiprašome už technines kl…" at bounding box center [386, 307] width 375 height 32
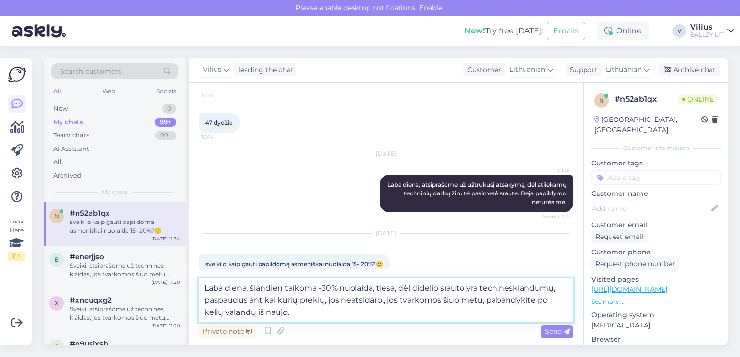
click at [405, 301] on textarea "Laba diena, šiandien taikoma -30% nuolaida, tiesa, dėl didelio srauto yra tech.…" at bounding box center [386, 301] width 375 height 44
click at [427, 301] on textarea "Laba diena, šiandien taikoma -30% nuolaida, tiesa, dėl didelio srauto yra tech.…" at bounding box center [386, 301] width 375 height 44
click at [467, 300] on textarea "Laba diena, šiandien taikoma -30% nuolaida, tiesa, dėl didelio srauto yra tech.…" at bounding box center [386, 301] width 375 height 44
type textarea "Laba diena, šiandien taikoma -30% nuolaida, tiesa, dėl didelio srauto yra tech.…"
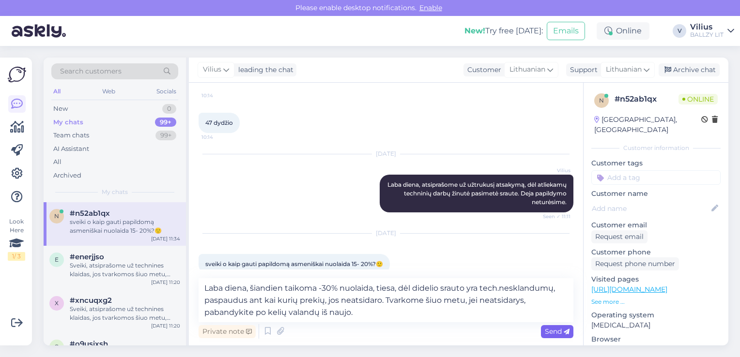
click at [550, 335] on span "Send" at bounding box center [557, 331] width 25 height 9
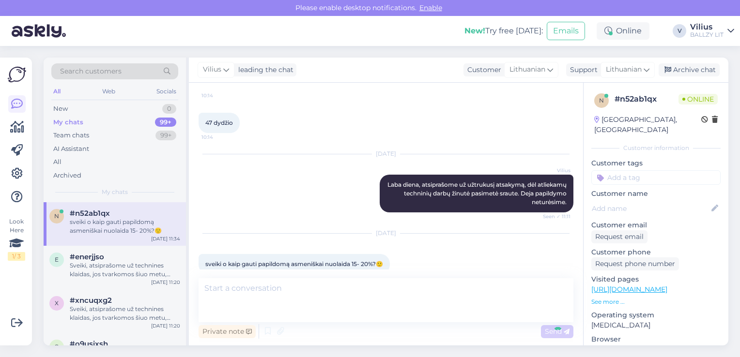
scroll to position [507, 0]
